Goal: Task Accomplishment & Management: Manage account settings

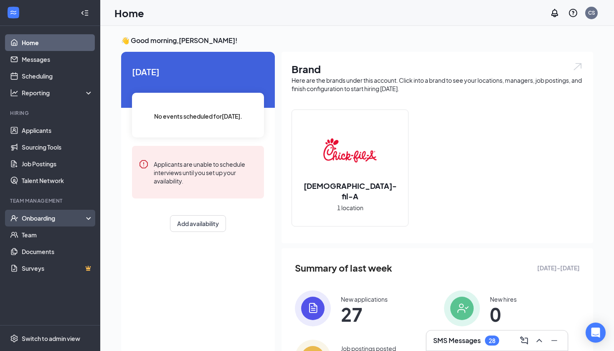
click at [89, 219] on icon at bounding box center [90, 219] width 7 height 0
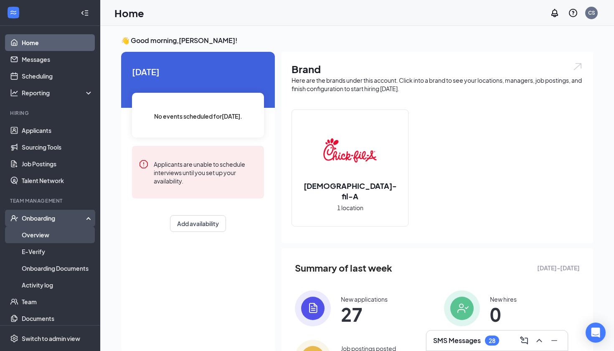
click at [48, 233] on link "Overview" at bounding box center [57, 234] width 71 height 17
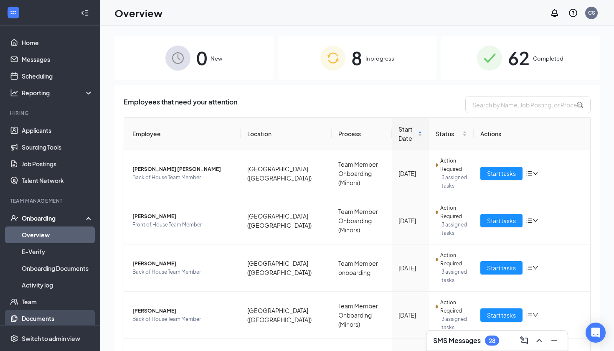
click at [49, 316] on link "Documents" at bounding box center [57, 318] width 71 height 17
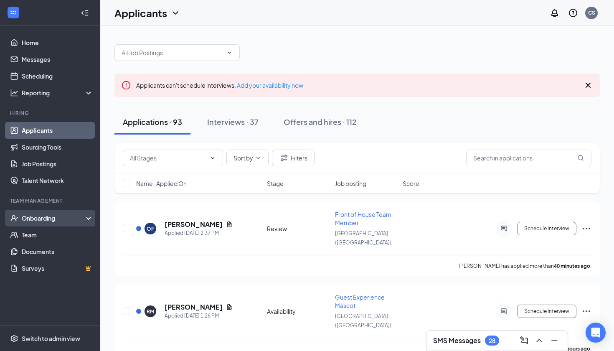
click at [37, 221] on div "Onboarding" at bounding box center [54, 218] width 64 height 8
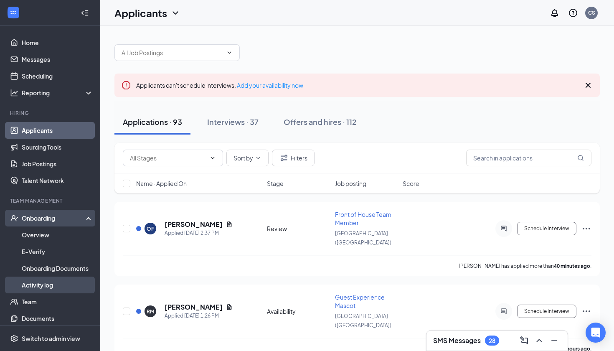
click at [43, 286] on link "Activity log" at bounding box center [57, 285] width 71 height 17
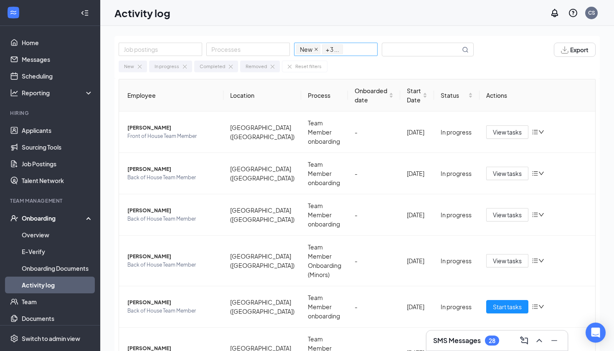
click at [316, 50] on icon "close" at bounding box center [316, 49] width 3 height 3
click at [335, 49] on icon "close" at bounding box center [334, 49] width 3 height 3
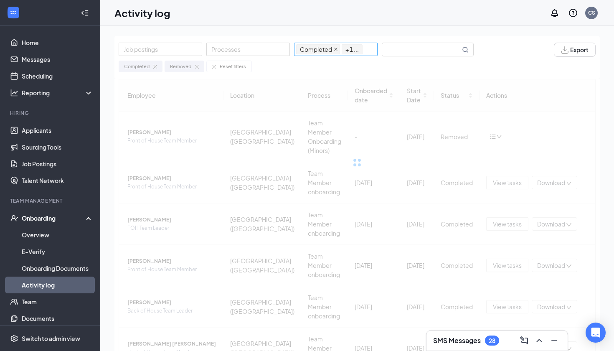
click at [335, 49] on icon "close" at bounding box center [336, 49] width 4 height 4
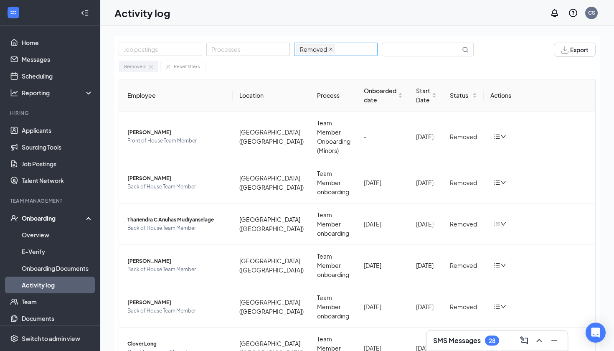
click at [331, 48] on icon "close" at bounding box center [331, 49] width 4 height 4
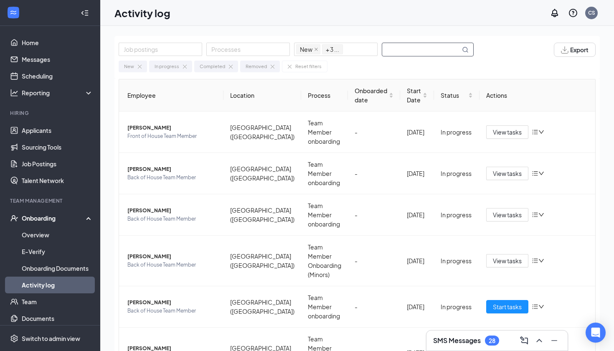
click at [413, 46] on input "text" at bounding box center [421, 49] width 78 height 13
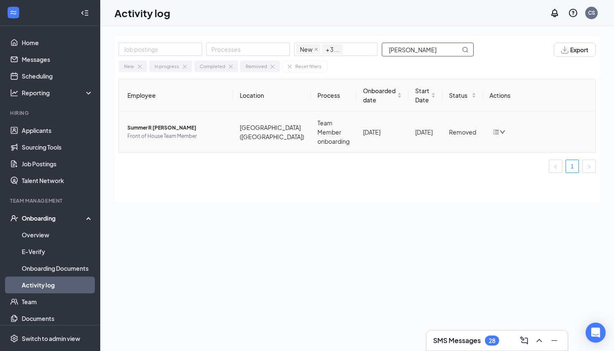
type input "morgan"
click at [189, 129] on span "Summer R Morgan-Brown" at bounding box center [176, 128] width 99 height 8
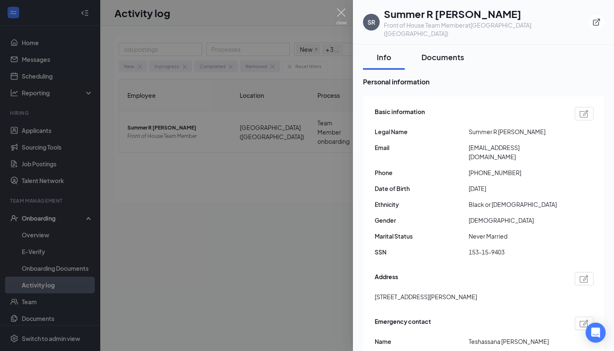
click at [458, 52] on div "Documents" at bounding box center [443, 57] width 43 height 10
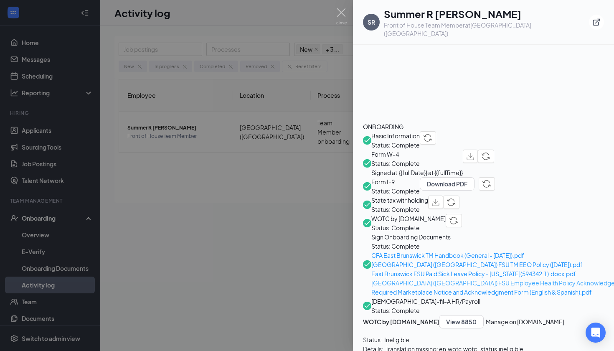
scroll to position [212, 0]
click at [460, 251] on span "CFA East Brunswick TM Handbook (General - Jan. 2025).pdf" at bounding box center [506, 255] width 270 height 9
